Goal: Information Seeking & Learning: Find specific fact

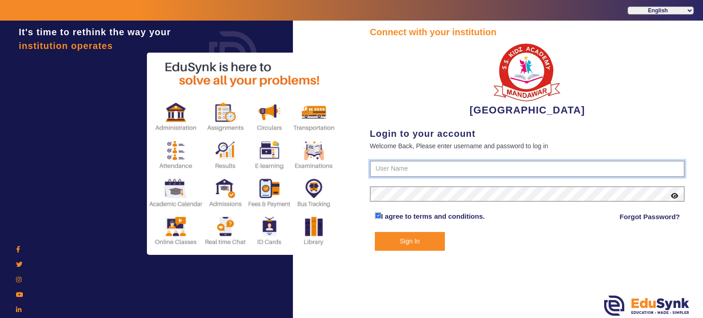
type input "9928895959"
click at [406, 239] on button "Sign In" at bounding box center [410, 241] width 70 height 19
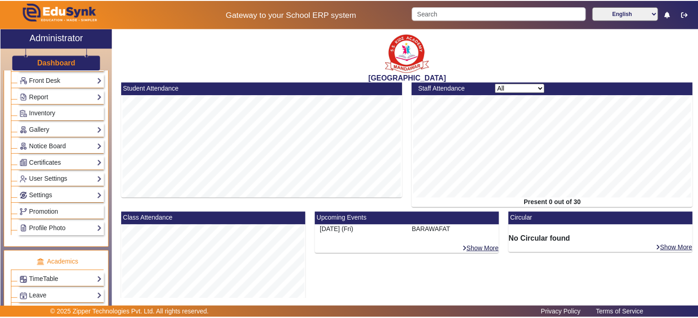
scroll to position [170, 0]
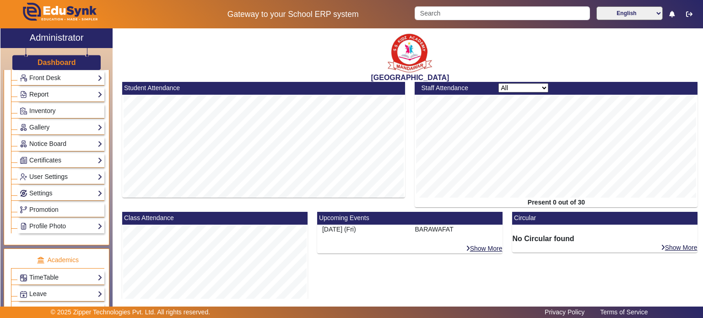
click at [59, 93] on link "Report" at bounding box center [61, 94] width 83 height 11
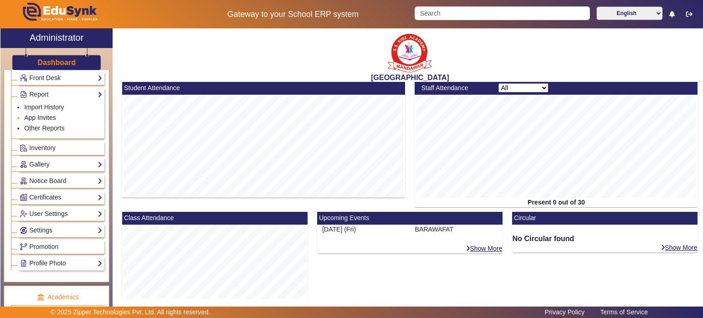
click at [49, 115] on link "App Invites" at bounding box center [40, 117] width 32 height 7
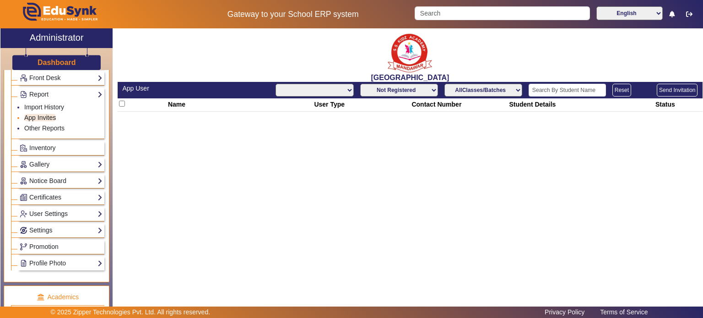
select select "All"
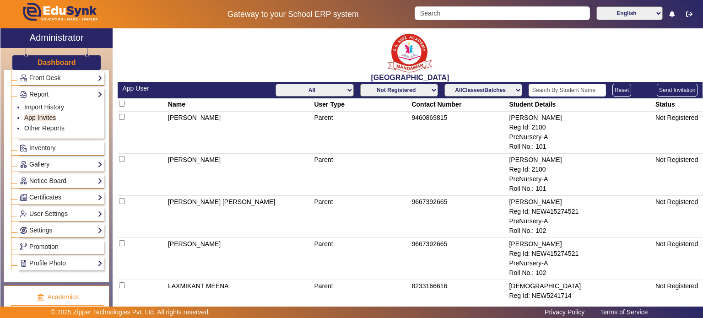
click at [383, 92] on select "Not Registered Registered" at bounding box center [399, 90] width 78 height 13
select select "registered"
click at [360, 84] on select "Not Registered Registered" at bounding box center [399, 90] width 78 height 13
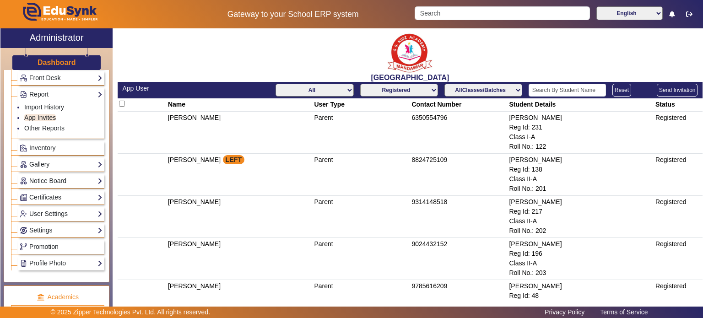
click at [335, 86] on select "All Teacher Parent Driver Support Staff" at bounding box center [315, 90] width 78 height 13
select select "Teacher"
click at [276, 84] on select "All Teacher Parent Driver Support Staff" at bounding box center [315, 90] width 78 height 13
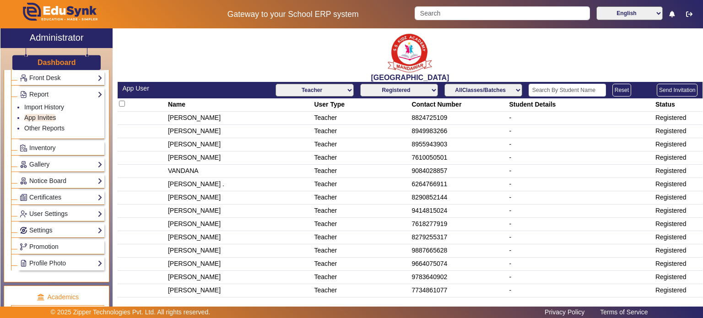
click at [423, 147] on td "8955943903" at bounding box center [458, 144] width 97 height 13
copy td "8955943903"
click at [446, 16] on input "Search" at bounding box center [502, 13] width 175 height 14
paste input "8955943903"
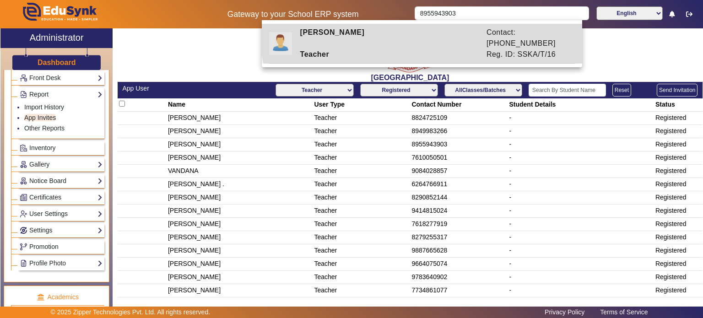
click at [435, 32] on div "[PERSON_NAME]" at bounding box center [388, 38] width 186 height 22
type input "[PERSON_NAME]"
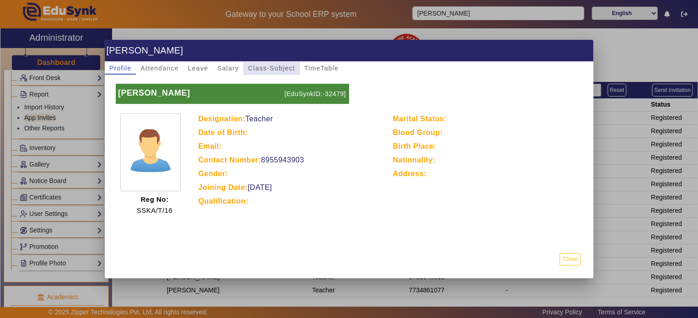
click at [289, 67] on span "Class-Subject" at bounding box center [271, 68] width 47 height 6
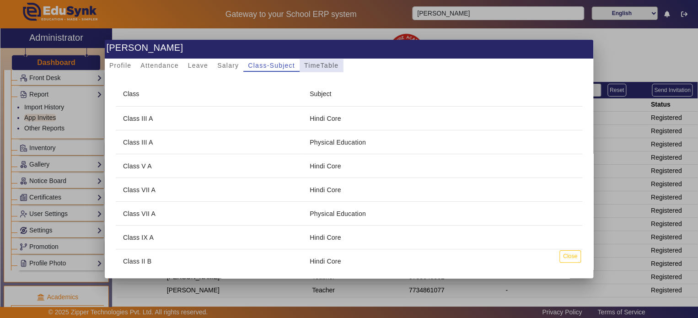
click at [337, 67] on span "TimeTable" at bounding box center [321, 65] width 34 height 6
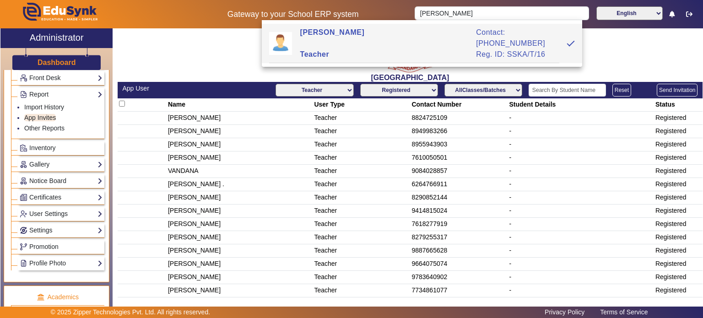
click at [61, 133] on ul "Import History App Invites Other Reports" at bounding box center [61, 118] width 83 height 37
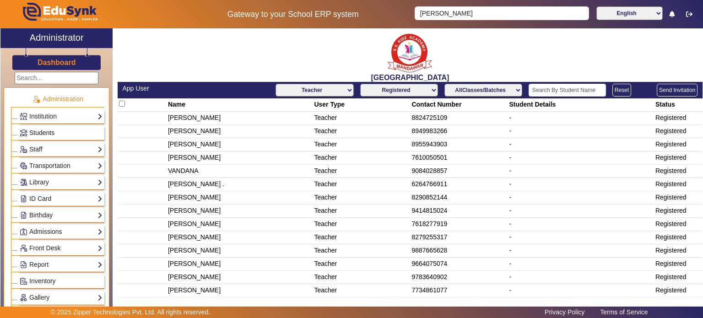
click at [46, 135] on span "Students" at bounding box center [41, 132] width 25 height 7
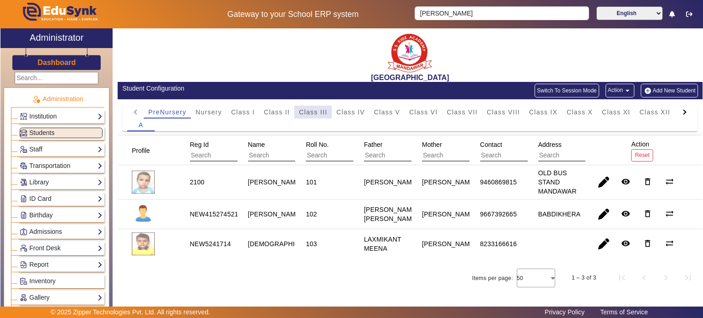
click at [307, 117] on span "Class III" at bounding box center [313, 112] width 28 height 13
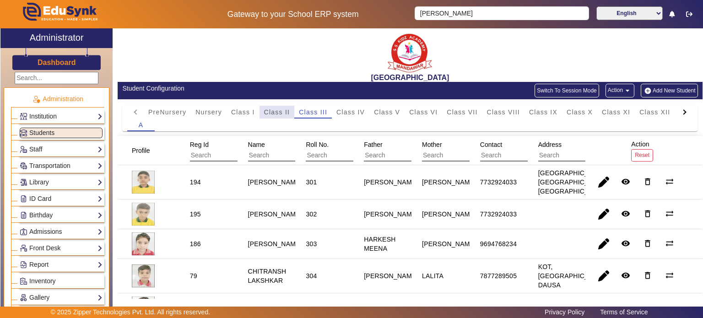
click at [285, 106] on span "Class II" at bounding box center [277, 112] width 26 height 13
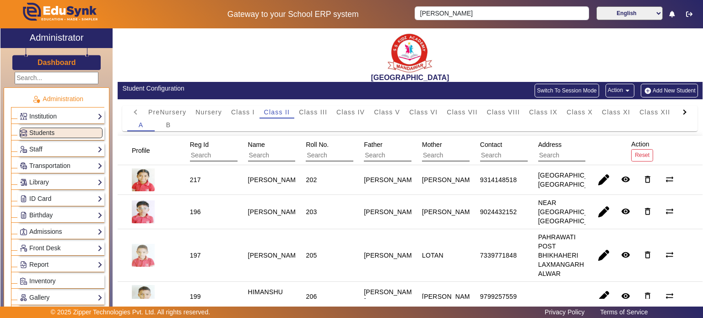
click at [343, 119] on div "A B" at bounding box center [410, 125] width 566 height 13
click at [383, 115] on span "Class V" at bounding box center [387, 112] width 26 height 6
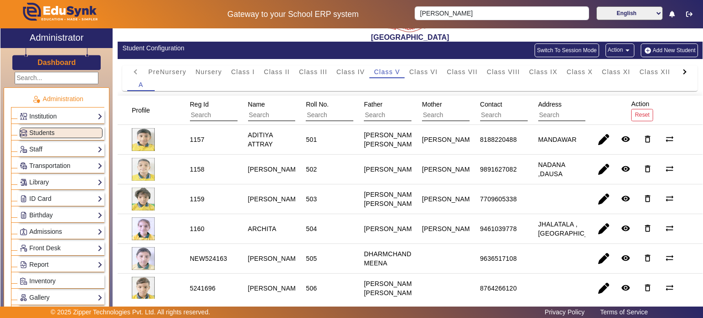
scroll to position [34, 0]
